Goal: Find specific page/section: Find specific page/section

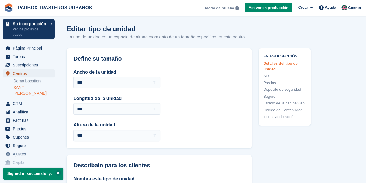
click at [23, 74] on span "Centros" at bounding box center [30, 73] width 35 height 8
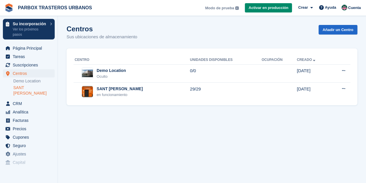
click at [27, 88] on link "SANT [PERSON_NAME]" at bounding box center [33, 90] width 41 height 11
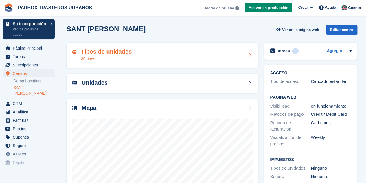
click at [108, 55] on h2 "Tipos de unidades" at bounding box center [106, 51] width 51 height 7
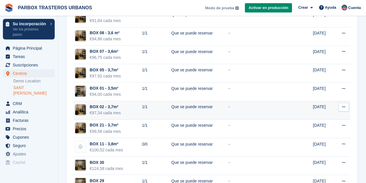
scroll to position [410, 0]
